Goal: Task Accomplishment & Management: Use online tool/utility

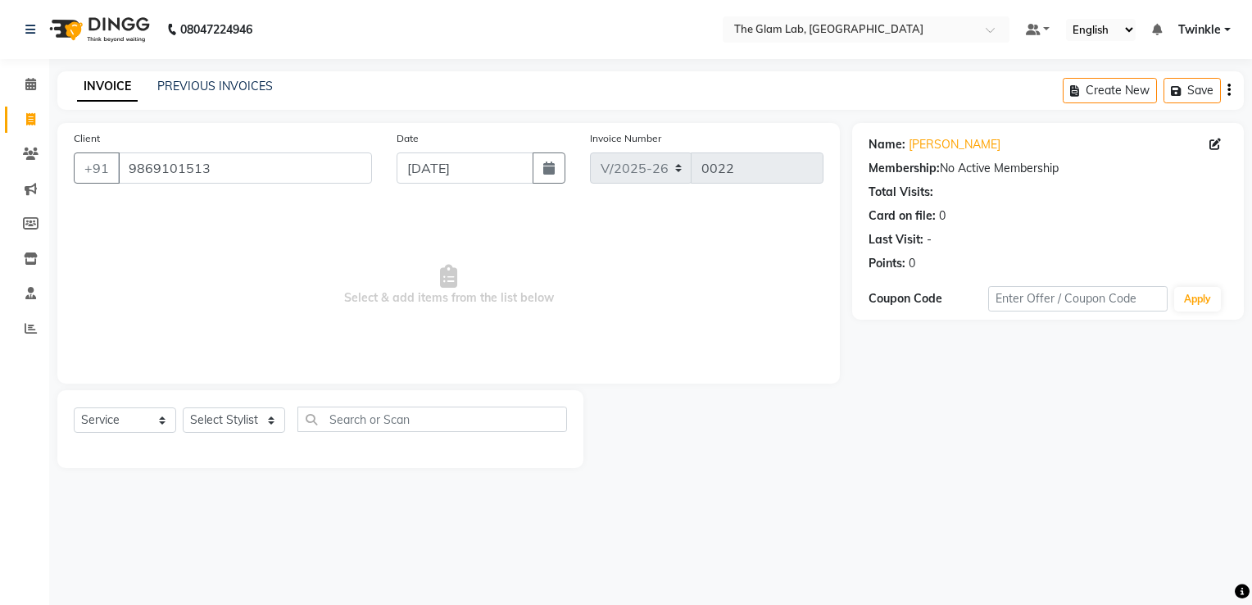
select select "4136"
select select "service"
click at [220, 182] on input "9869101513" at bounding box center [245, 167] width 254 height 31
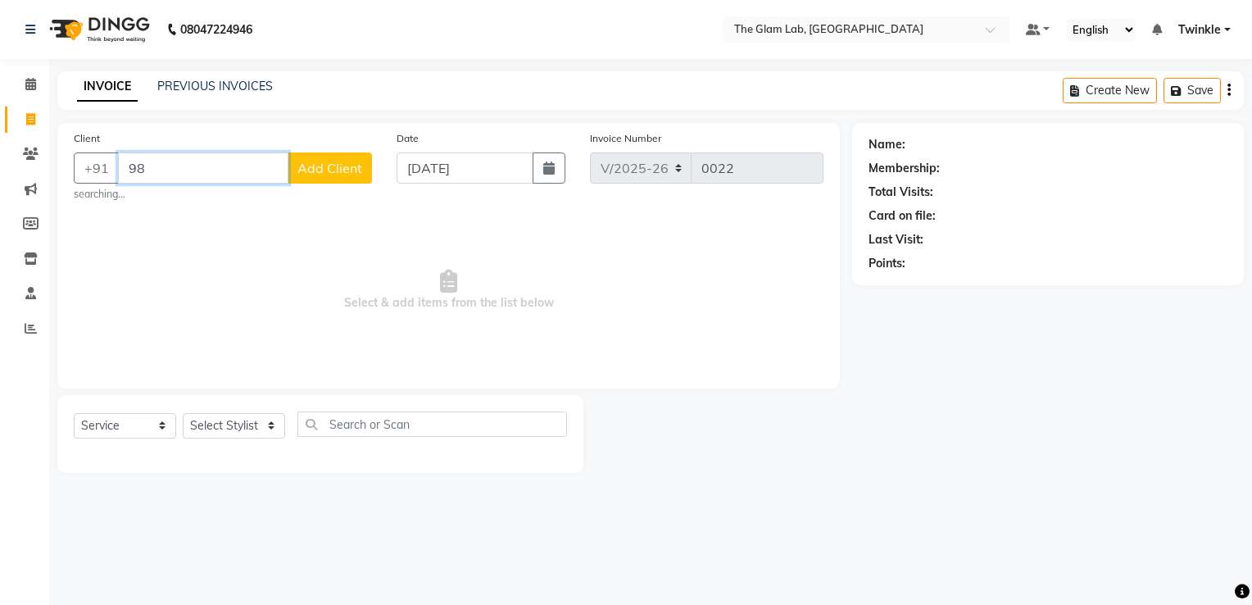
type input "9"
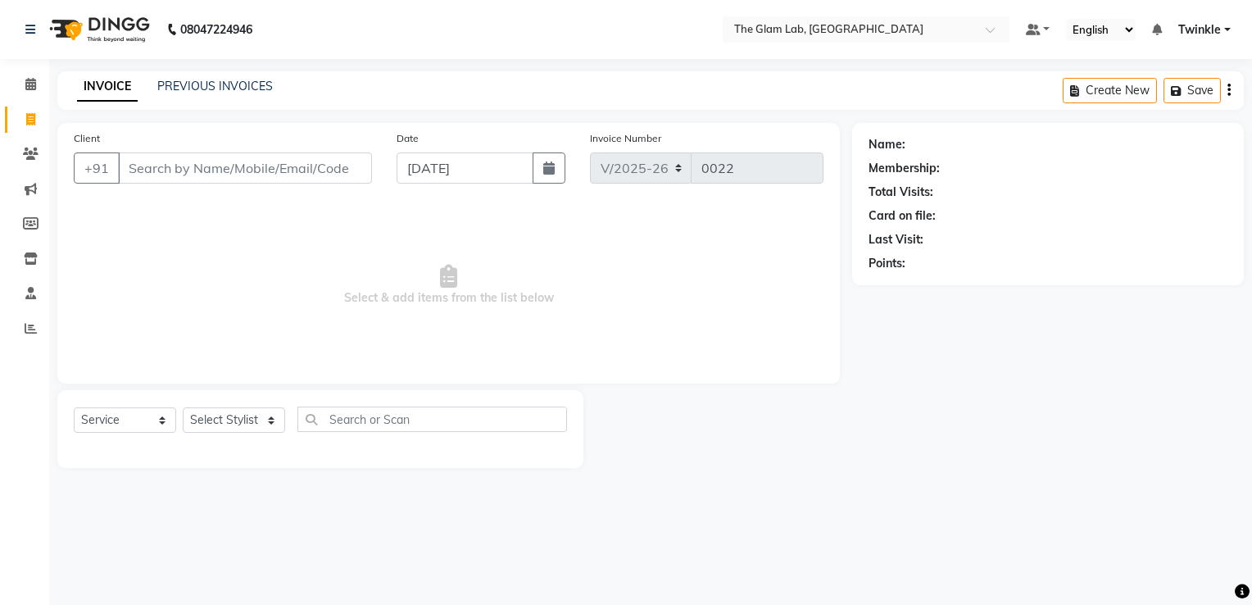
click at [193, 231] on span "Select & add items from the list below" at bounding box center [449, 285] width 750 height 164
click at [23, 77] on span at bounding box center [30, 84] width 29 height 19
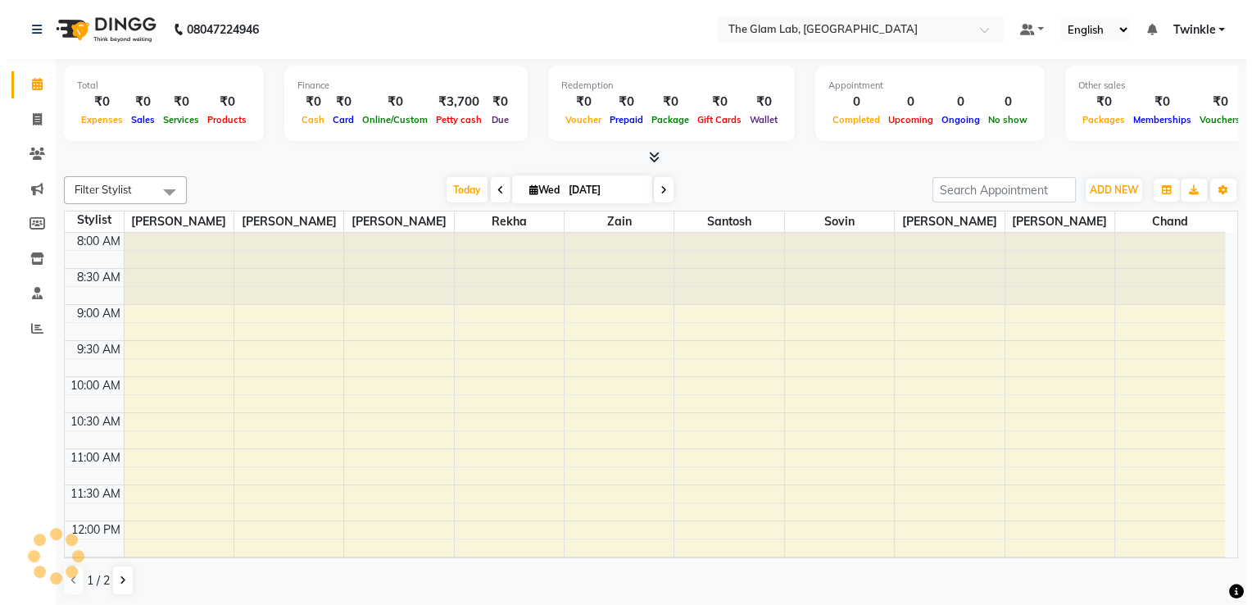
scroll to position [571, 0]
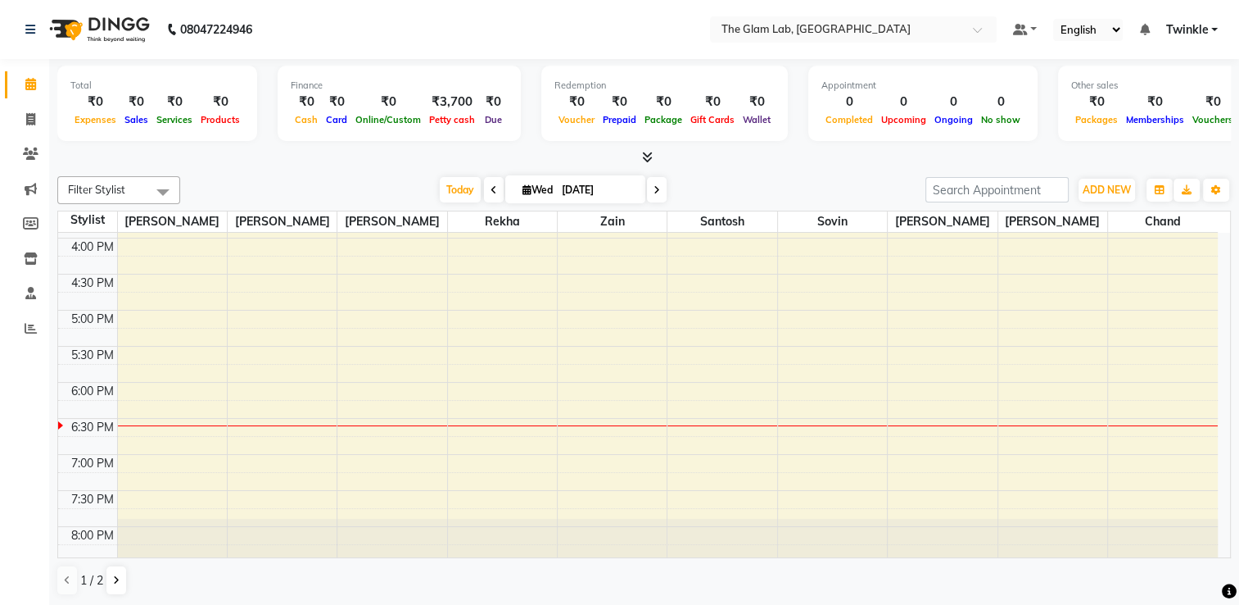
click at [23, 34] on div "08047224946" at bounding box center [138, 30] width 251 height 46
click at [33, 31] on icon at bounding box center [30, 29] width 10 height 11
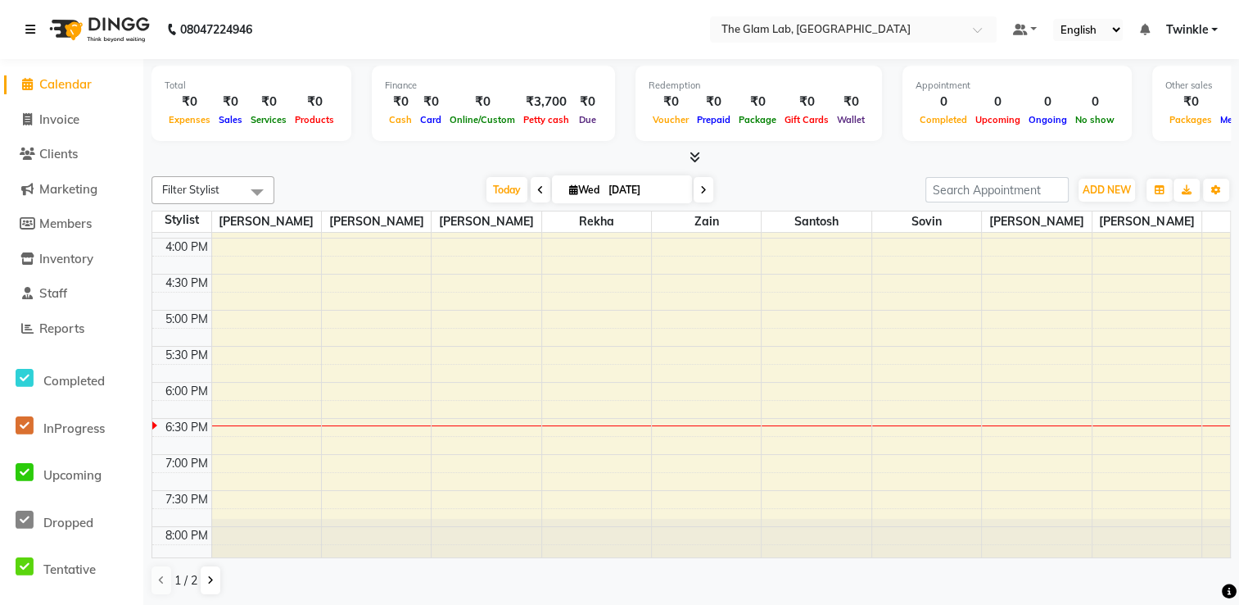
click at [33, 31] on icon at bounding box center [30, 29] width 10 height 11
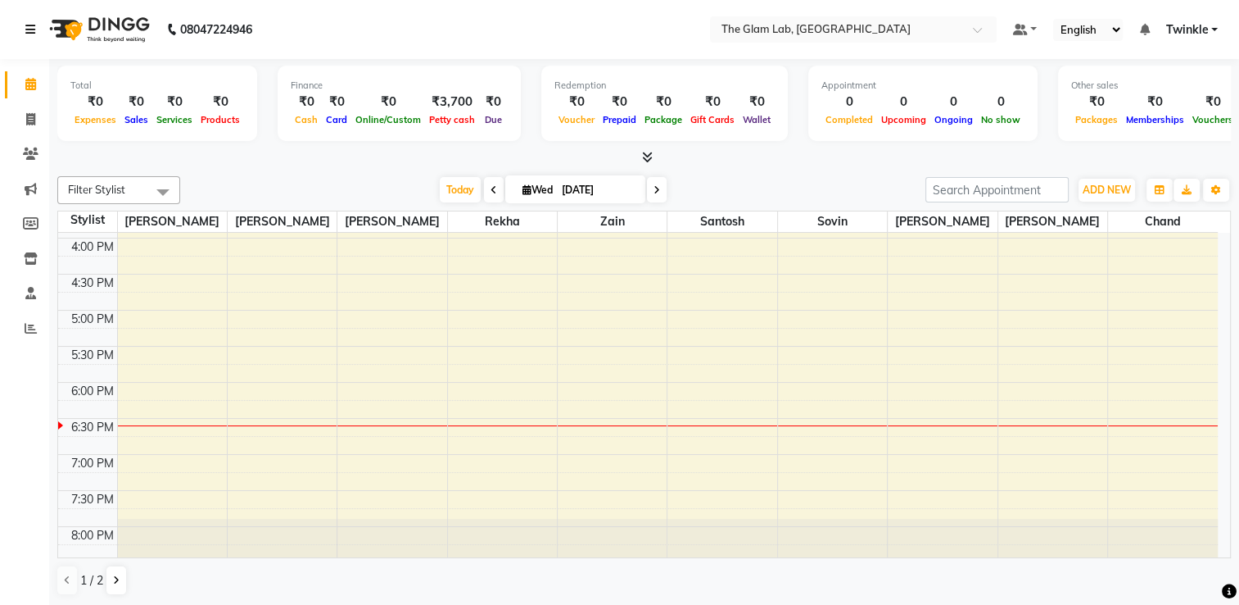
click at [33, 31] on icon at bounding box center [30, 29] width 10 height 11
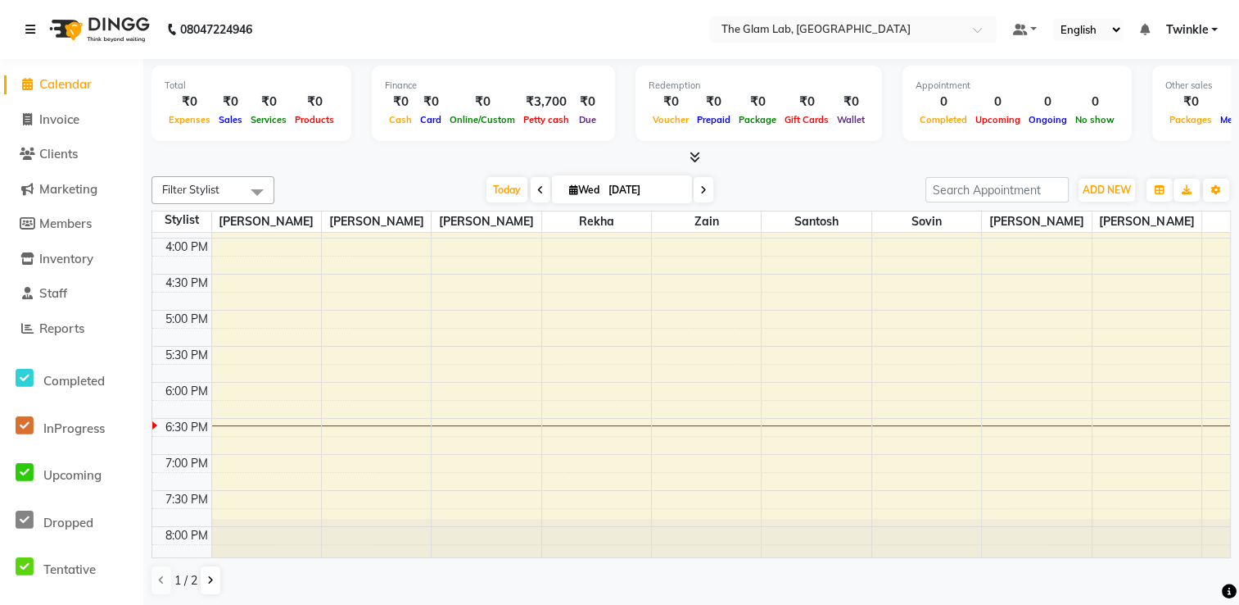
click at [33, 31] on icon at bounding box center [30, 29] width 10 height 11
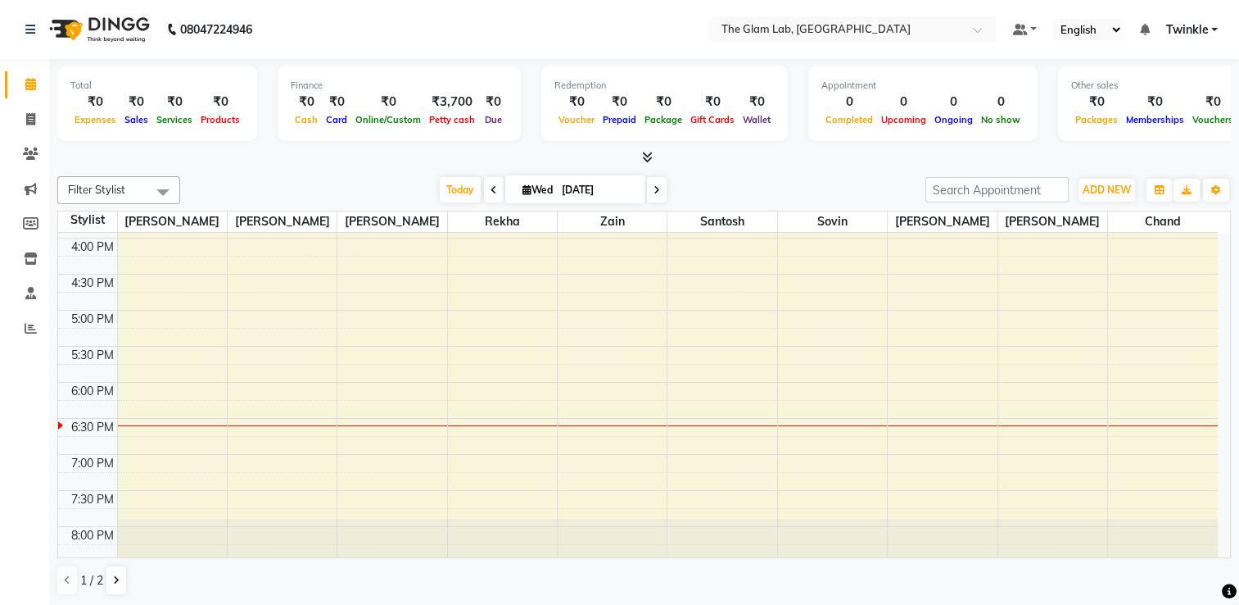
click at [292, 33] on nav "08047224946 Select Location × The Glam Lab, Lokhandwala Default Panel My Panel …" at bounding box center [619, 29] width 1239 height 59
click at [16, 123] on span at bounding box center [30, 120] width 29 height 19
select select "service"
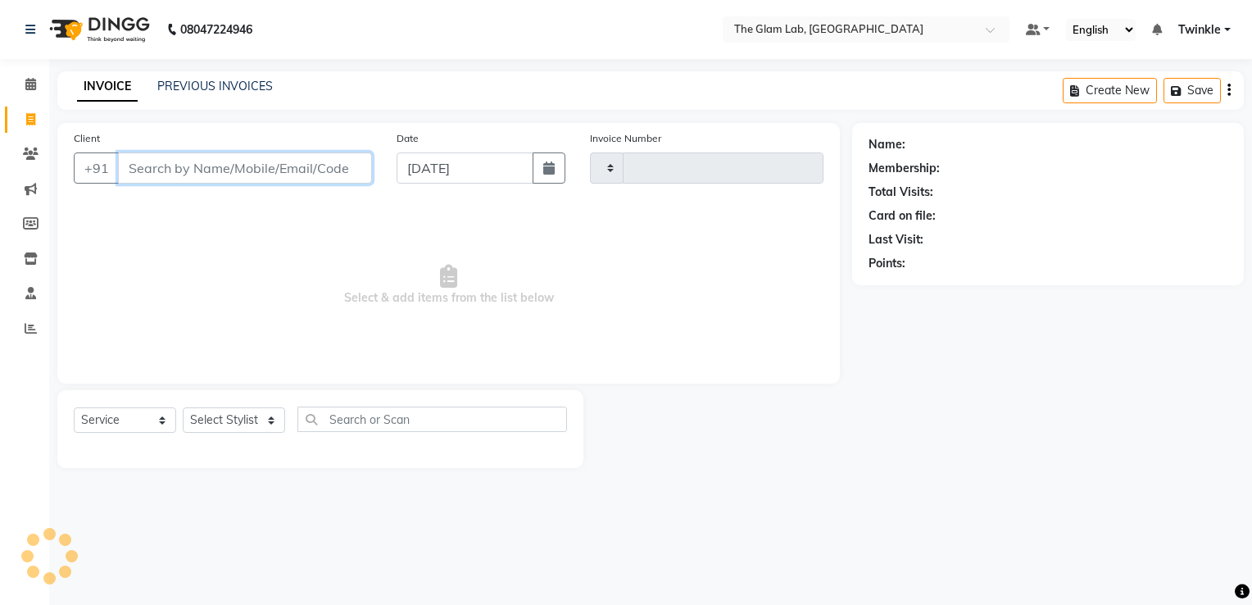
click at [253, 156] on input "Client" at bounding box center [245, 167] width 254 height 31
type input "0022"
select select "4136"
click at [251, 170] on input "Client" at bounding box center [245, 167] width 254 height 31
